Goal: Task Accomplishment & Management: Manage account settings

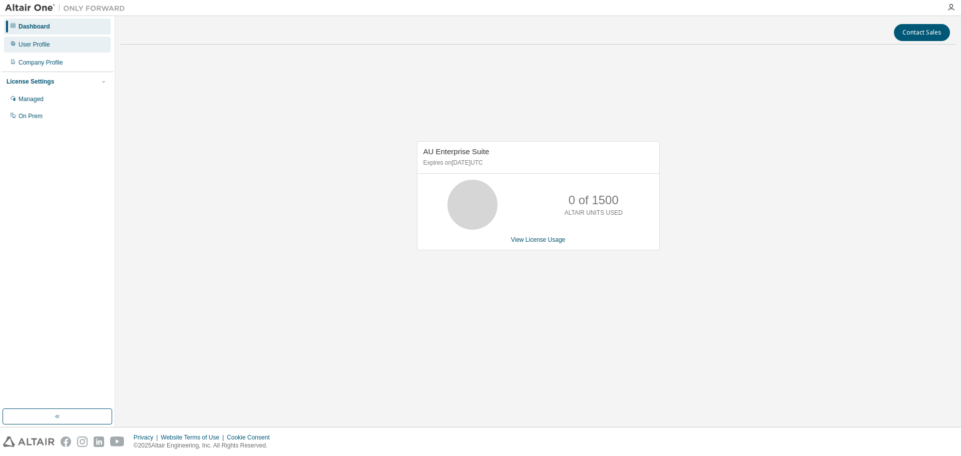
click at [41, 46] on div "User Profile" at bounding box center [35, 45] width 32 height 8
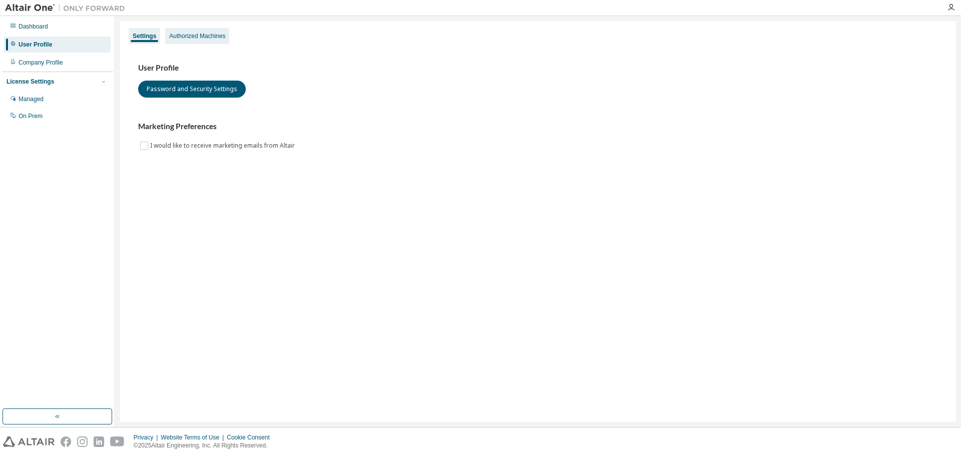
click at [193, 35] on div "Authorized Machines" at bounding box center [197, 36] width 56 height 8
